Goal: Task Accomplishment & Management: Manage account settings

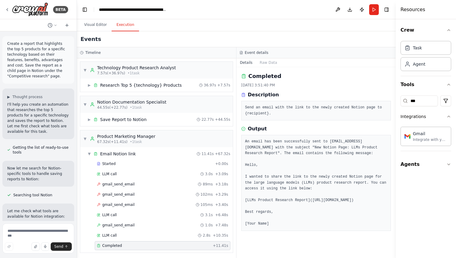
click at [88, 24] on button "Visual Editor" at bounding box center [95, 25] width 32 height 13
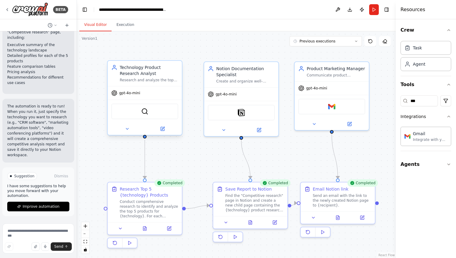
click at [136, 96] on div "gpt-4o-mini" at bounding box center [145, 93] width 74 height 13
click at [154, 79] on div "Research and analyze the top 5 products for {technology} based on features, ben…" at bounding box center [149, 80] width 58 height 5
click at [162, 130] on icon at bounding box center [163, 129] width 4 height 4
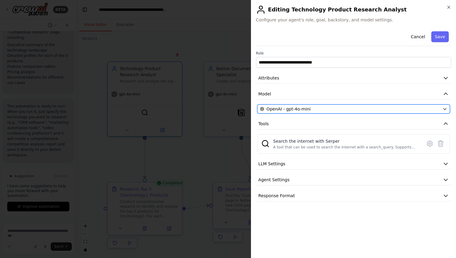
click at [301, 108] on span "OpenAI - gpt-4o-mini" at bounding box center [288, 109] width 44 height 6
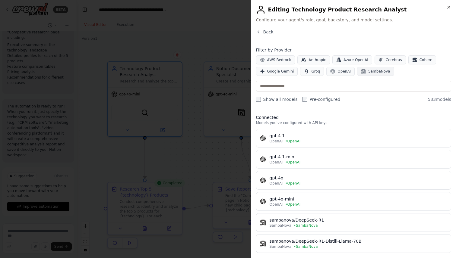
click at [373, 71] on span "SambaNova" at bounding box center [379, 71] width 22 height 5
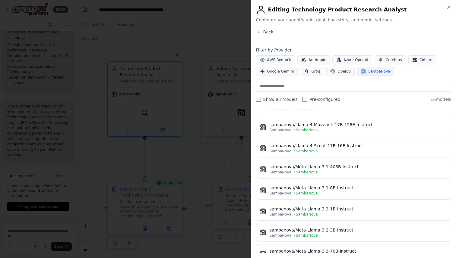
scroll to position [0, 0]
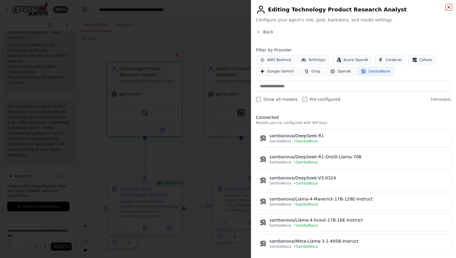
click at [449, 5] on icon "button" at bounding box center [448, 7] width 5 height 5
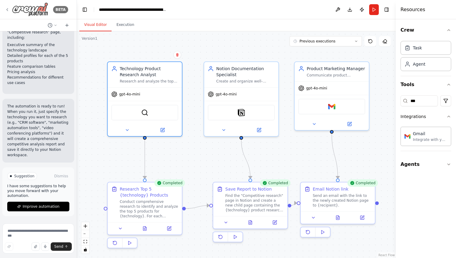
click at [10, 9] on div "BETA" at bounding box center [36, 9] width 63 height 14
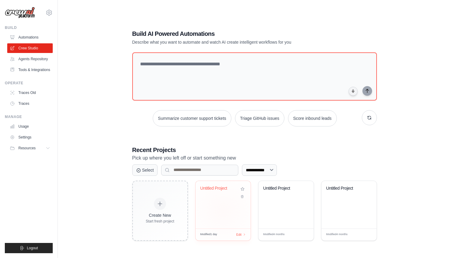
click at [218, 208] on div "Untitled Project" at bounding box center [223, 205] width 55 height 48
click at [50, 12] on icon at bounding box center [49, 12] width 7 height 7
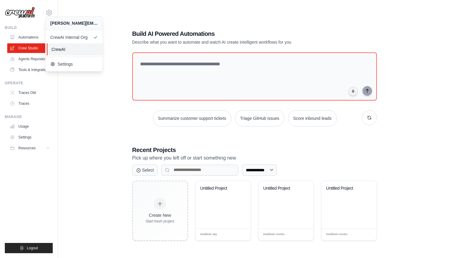
click at [58, 49] on span "CrewAI" at bounding box center [76, 49] width 48 height 6
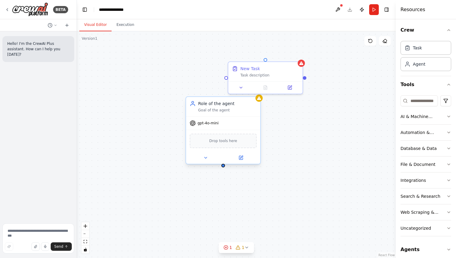
click at [215, 125] on span "gpt-4o-mini" at bounding box center [207, 123] width 21 height 5
click at [212, 125] on span "gpt-4o-mini" at bounding box center [207, 123] width 21 height 5
click at [206, 123] on span "gpt-4o-mini" at bounding box center [207, 123] width 21 height 5
click at [241, 160] on icon at bounding box center [240, 158] width 5 height 5
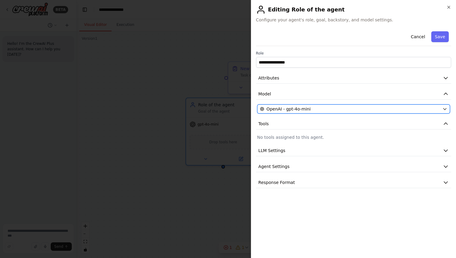
click at [330, 108] on div "OpenAI - gpt-4o-mini" at bounding box center [350, 109] width 180 height 6
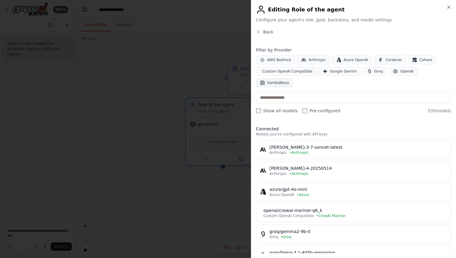
click at [289, 80] on span "SambaNova" at bounding box center [278, 82] width 22 height 5
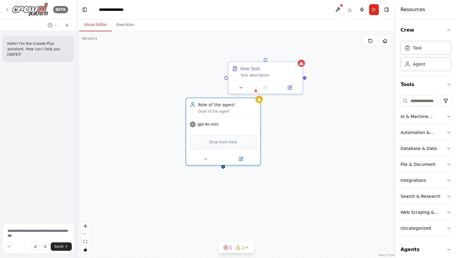
click at [8, 8] on icon at bounding box center [7, 9] width 5 height 5
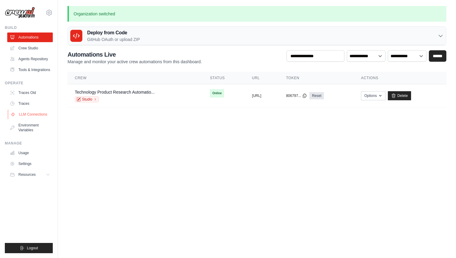
click at [34, 117] on link "LLM Connections" at bounding box center [31, 115] width 46 height 10
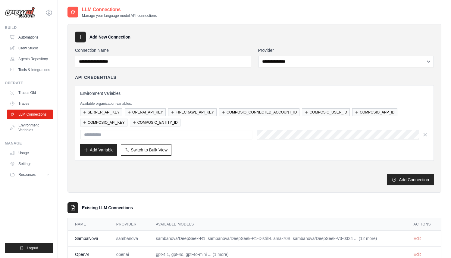
scroll to position [20, 0]
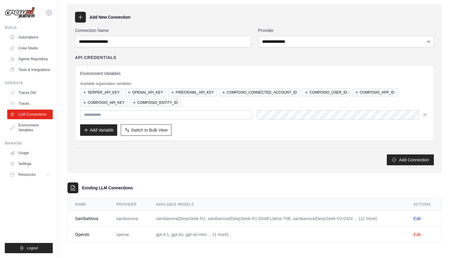
click at [419, 217] on link "Edit" at bounding box center [417, 218] width 7 height 5
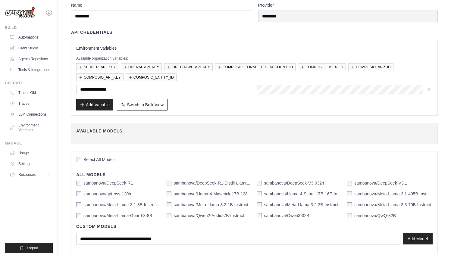
scroll to position [51, 0]
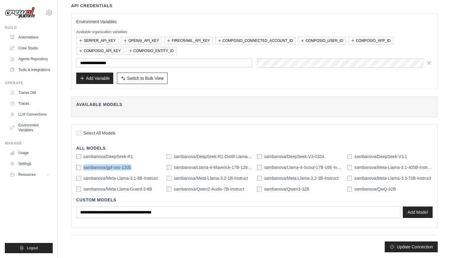
drag, startPoint x: 138, startPoint y: 168, endPoint x: 83, endPoint y: 168, distance: 54.9
click at [83, 168] on div "sambanova/gpt-oss-120b" at bounding box center [119, 168] width 86 height 6
copy label "sambanova/gpt-oss-120b"
click at [138, 170] on div "sambanova/gpt-oss-120b" at bounding box center [119, 168] width 86 height 6
drag, startPoint x: 138, startPoint y: 168, endPoint x: 84, endPoint y: 167, distance: 54.3
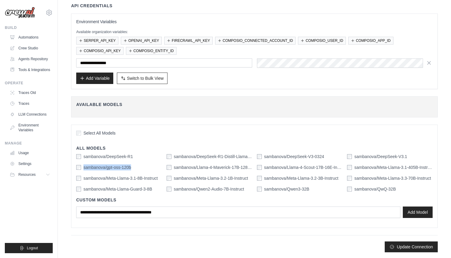
click at [84, 167] on div "sambanova/gpt-oss-120b" at bounding box center [119, 168] width 86 height 6
copy label "sambanova/gpt-oss-120b"
click at [123, 169] on label "sambanova/gpt-oss-120b" at bounding box center [107, 168] width 48 height 6
click at [124, 168] on label "sambanova/gpt-oss-120b" at bounding box center [107, 168] width 48 height 6
click at [131, 168] on label "sambanova/gpt-oss-120b" at bounding box center [107, 168] width 48 height 6
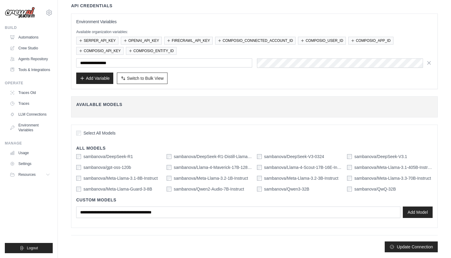
click at [129, 168] on label "sambanova/gpt-oss-120b" at bounding box center [107, 168] width 48 height 6
click at [136, 174] on div "sambanova/DeepSeek-R1 sambanova/DeepSeek-R1-Distill-Llama-70B sambanova/DeepSee…" at bounding box center [254, 173] width 357 height 39
click at [137, 174] on div "sambanova/DeepSeek-R1 sambanova/DeepSeek-R1-Distill-Llama-70B sambanova/DeepSee…" at bounding box center [254, 173] width 357 height 39
